Goal: Task Accomplishment & Management: Complete application form

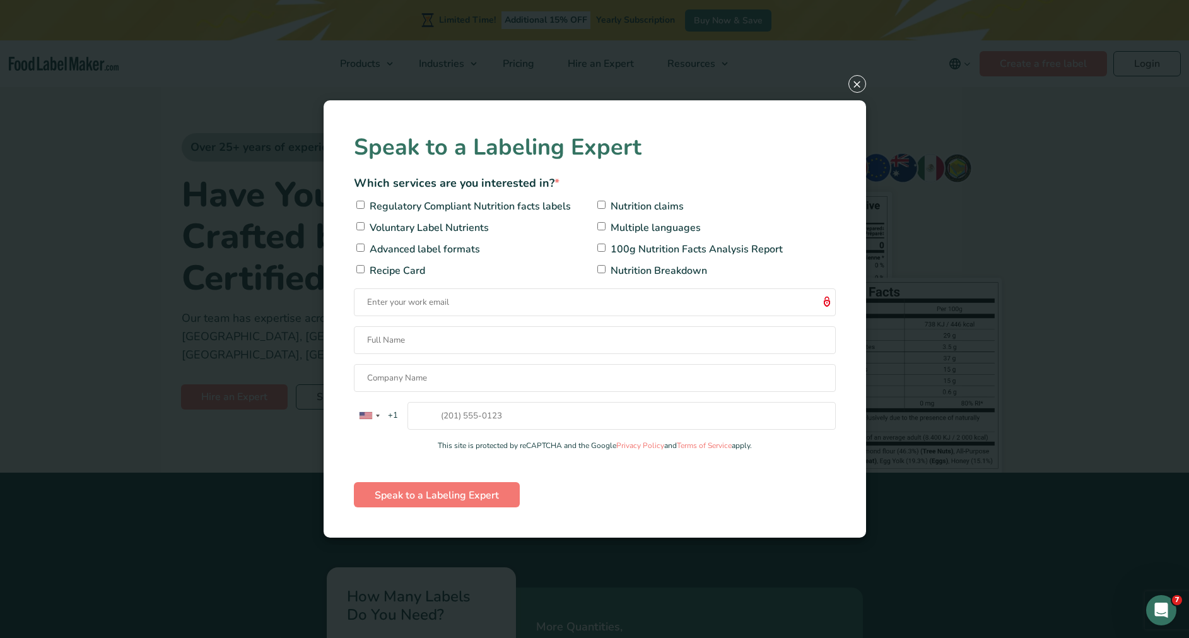
click at [1020, 161] on div "× Speak to a Labeling Expert Which services are you interested in? * Regulatory…" at bounding box center [594, 319] width 1189 height 638
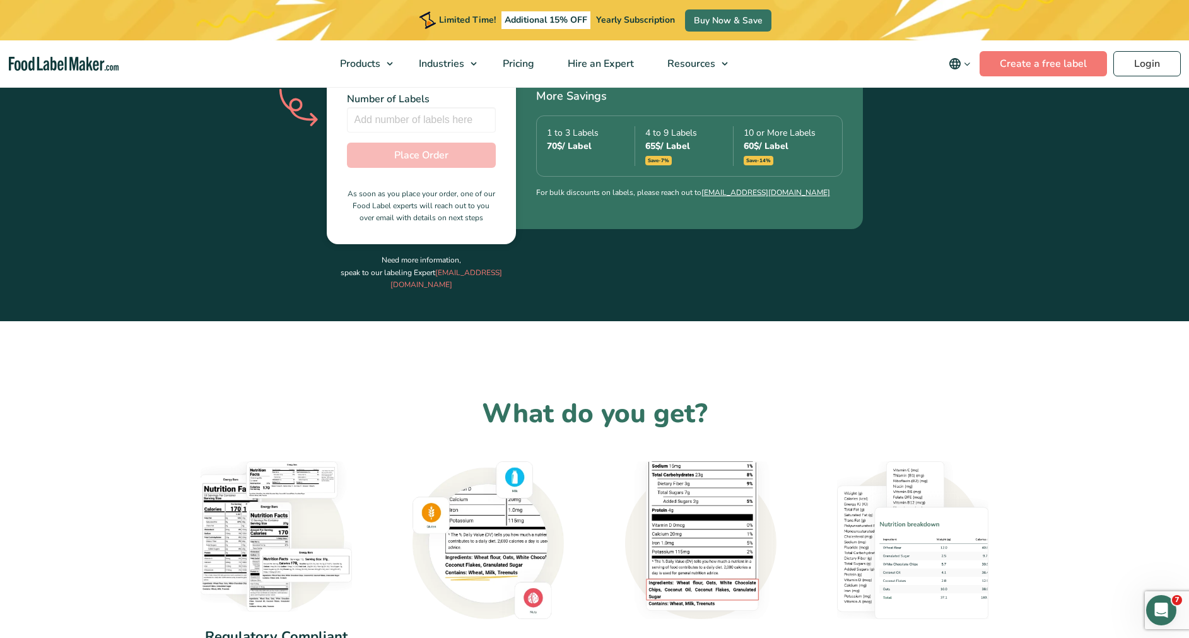
scroll to position [447, 0]
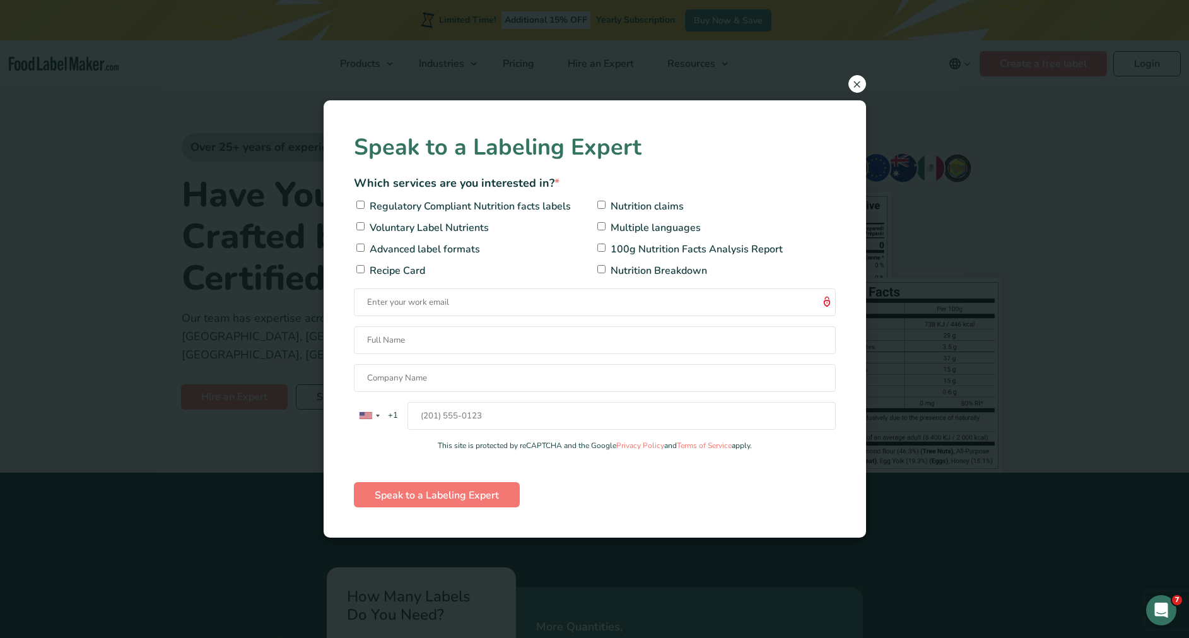
click at [851, 86] on span "×" at bounding box center [857, 84] width 18 height 18
click at [660, 337] on input "Contact form" at bounding box center [595, 340] width 482 height 28
type input "maria test"
type input "maria@foodlabelmaker.com"
type input "Food Label Maker, Inc."
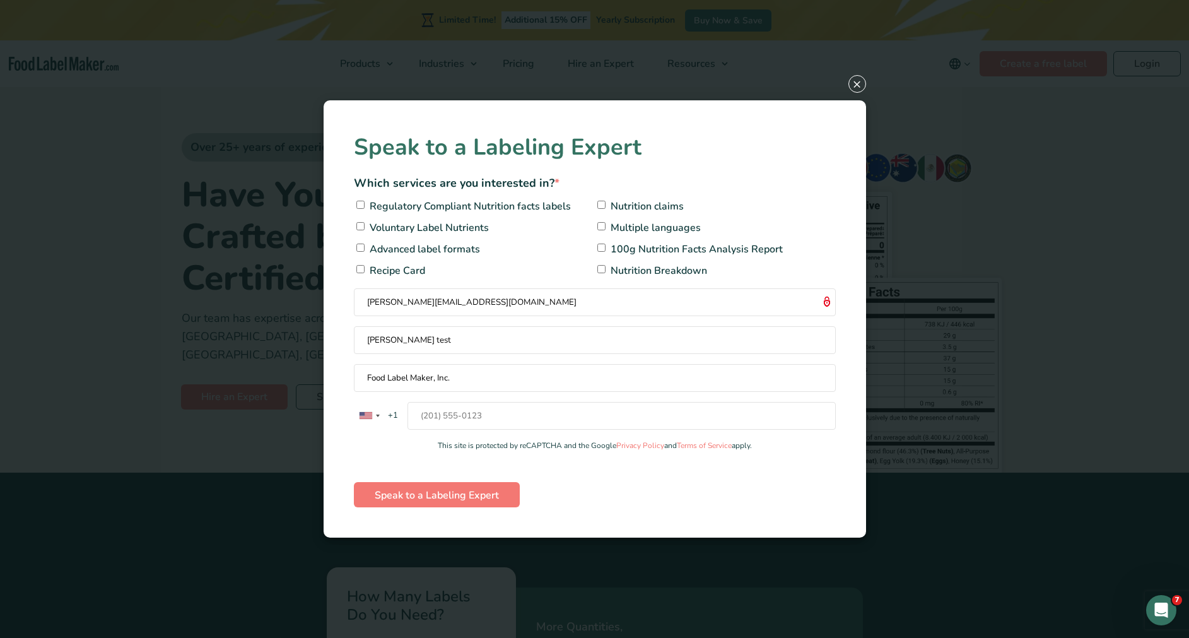
type input "+971563678509"
click at [487, 213] on span "Regulatory Compliant Nutrition facts labels" at bounding box center [468, 206] width 204 height 15
click at [364, 209] on input"] "Regulatory Compliant Nutrition facts labels" at bounding box center [360, 205] width 8 height 8
checkbox input"] "true"
click at [721, 203] on label "Nutrition claims" at bounding box center [715, 206] width 241 height 15
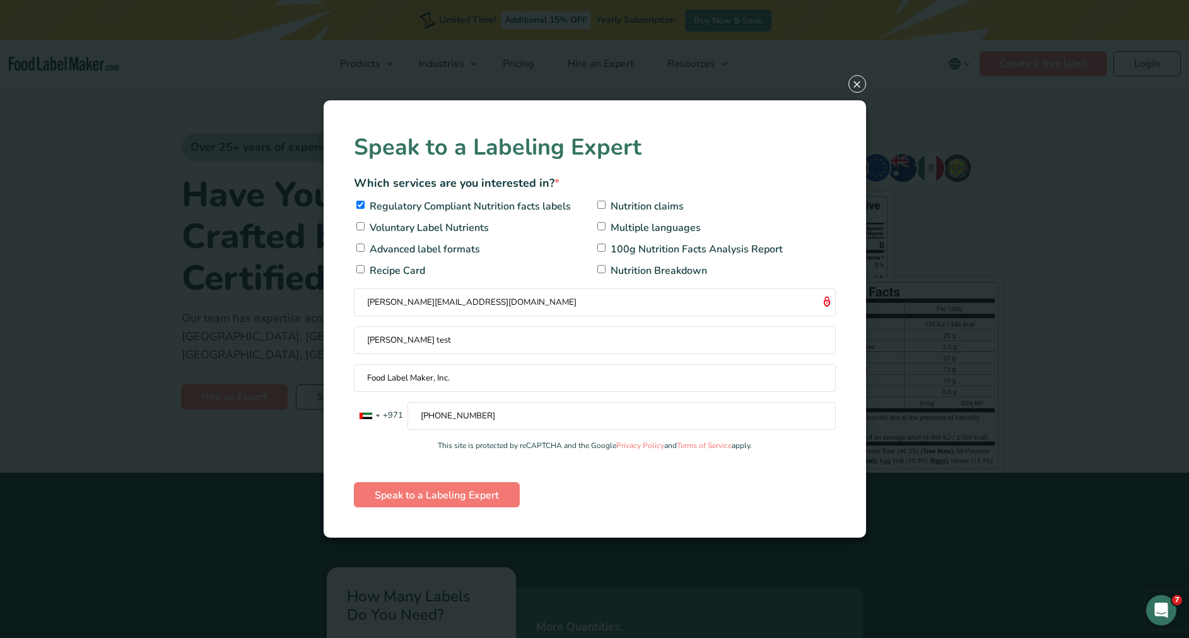
click at [605, 203] on input"] "Nutrition claims" at bounding box center [601, 205] width 8 height 8
checkbox input"] "true"
click at [488, 487] on input "Speak to a Labeling Expert" at bounding box center [437, 494] width 166 height 25
click at [856, 89] on span "×" at bounding box center [857, 84] width 18 height 18
